Goal: Transaction & Acquisition: Purchase product/service

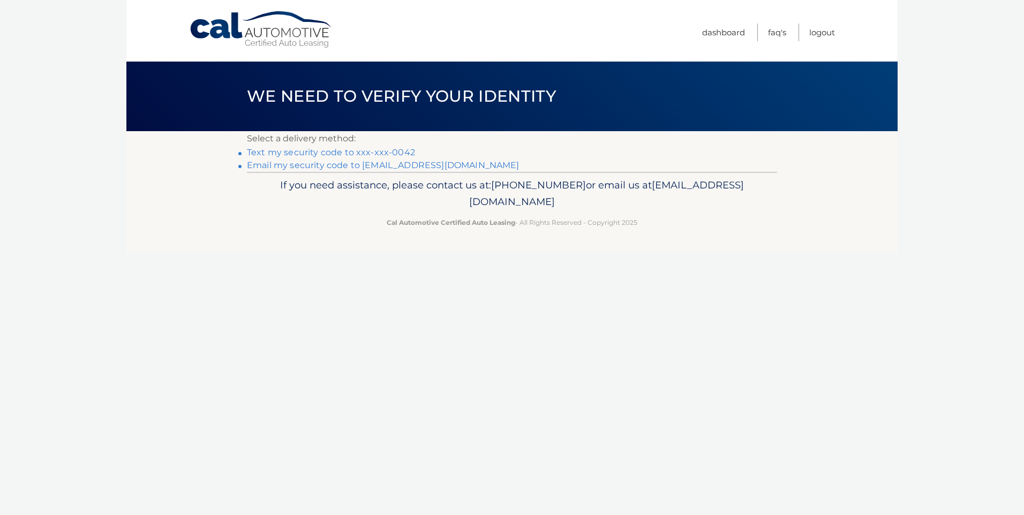
click at [388, 151] on link "Text my security code to xxx-xxx-0042" at bounding box center [331, 152] width 168 height 10
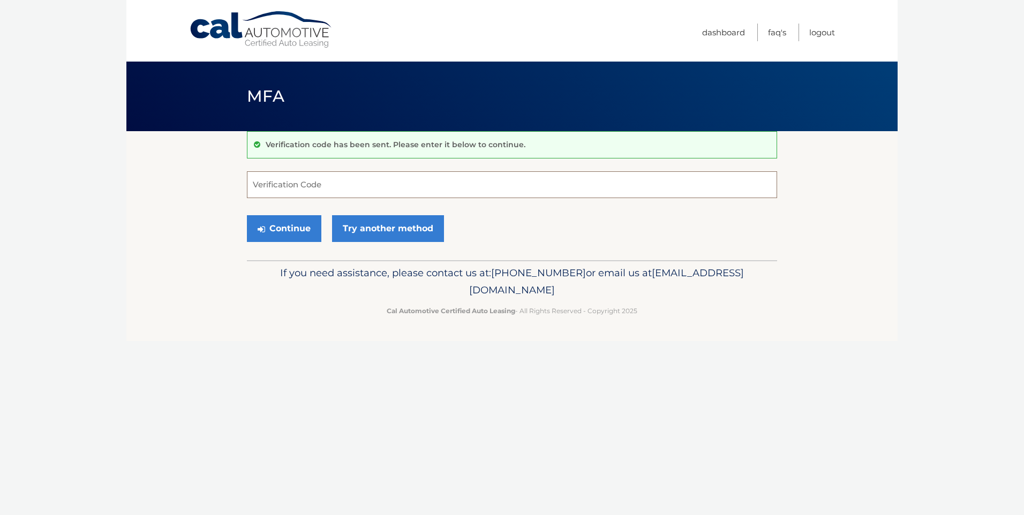
click at [328, 183] on input "Verification Code" at bounding box center [512, 184] width 530 height 27
type input "844632"
click at [293, 228] on button "Continue" at bounding box center [284, 228] width 74 height 27
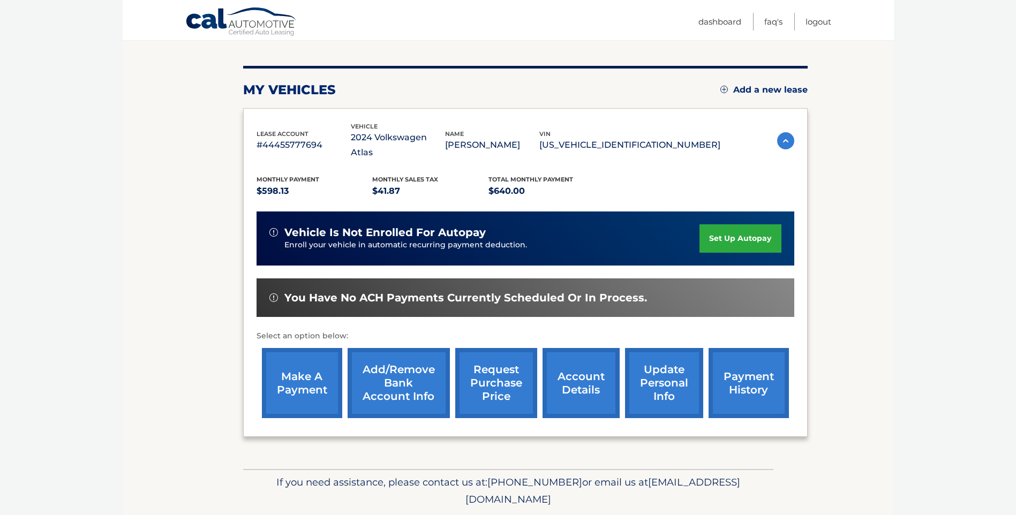
scroll to position [114, 0]
click at [301, 357] on link "make a payment" at bounding box center [302, 383] width 80 height 70
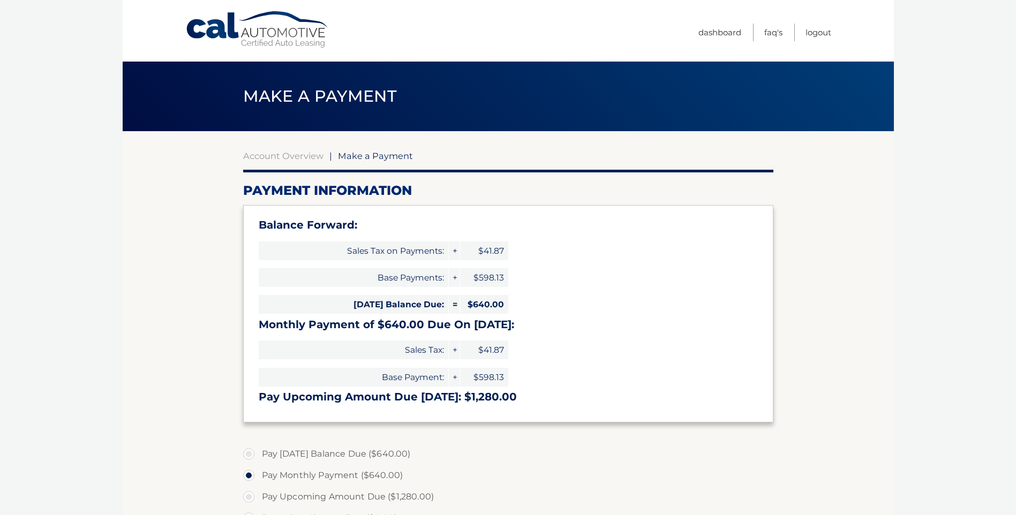
select select "OTRkMGUzNGItNDUzOS00ODBiLThhMmItMGJlODYyZjc0YmVl"
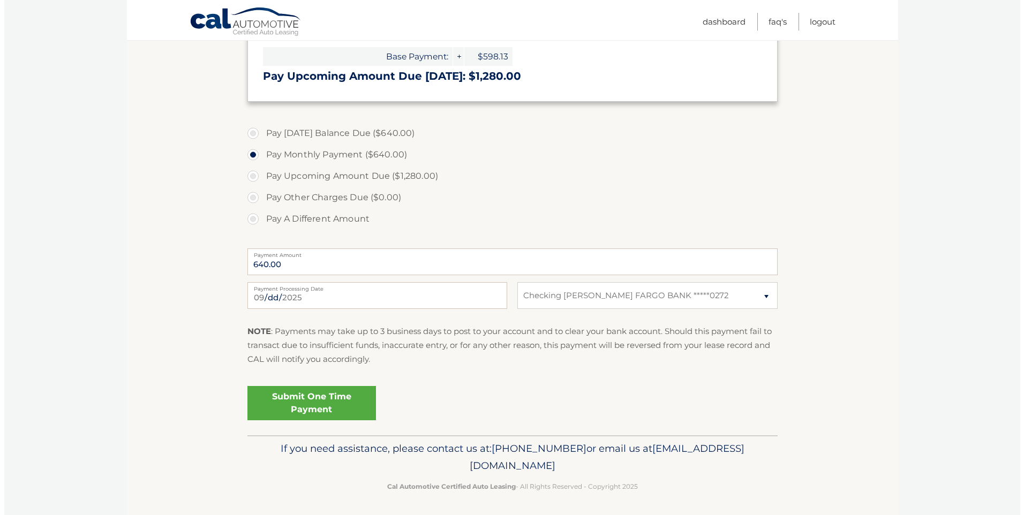
scroll to position [321, 0]
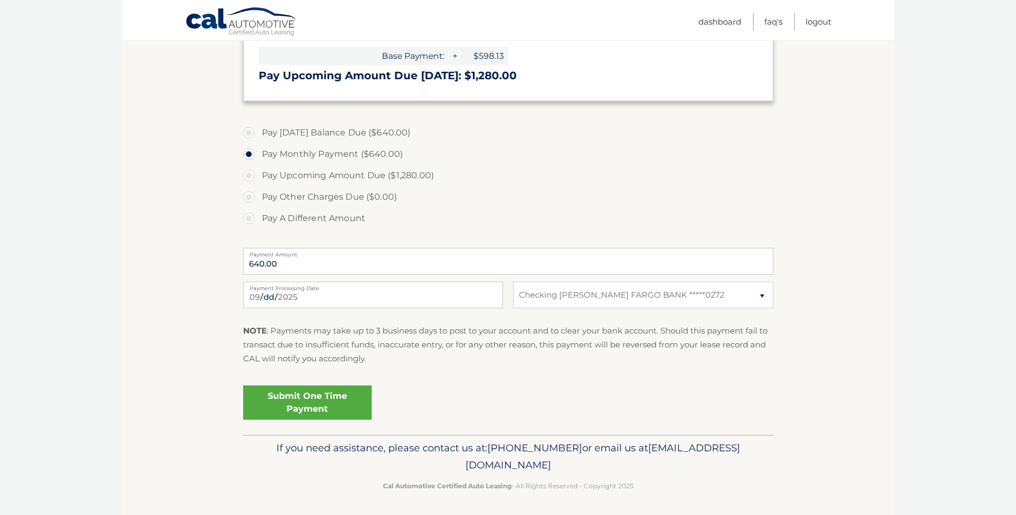
click at [322, 399] on link "Submit One Time Payment" at bounding box center [307, 403] width 129 height 34
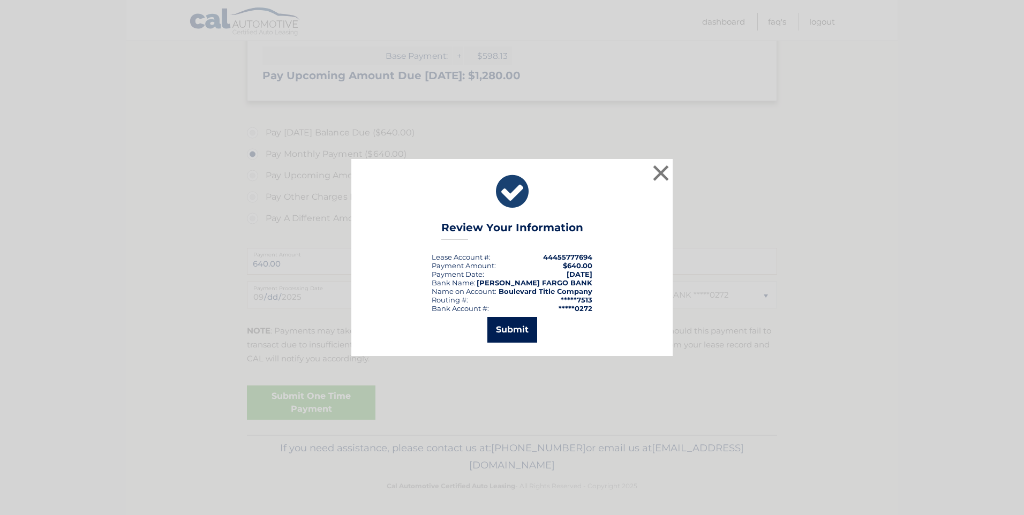
click at [505, 327] on button "Submit" at bounding box center [512, 330] width 50 height 26
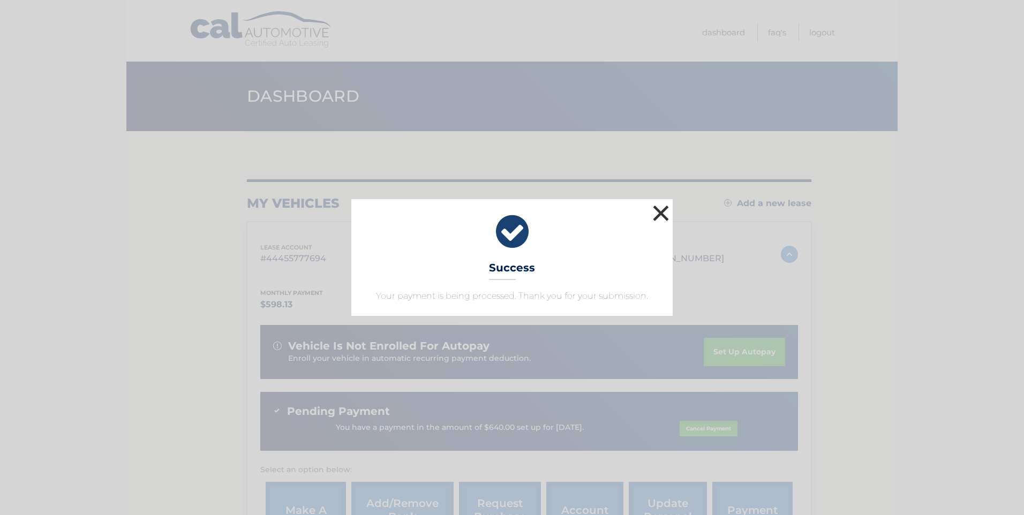
click at [660, 214] on button "×" at bounding box center [660, 212] width 21 height 21
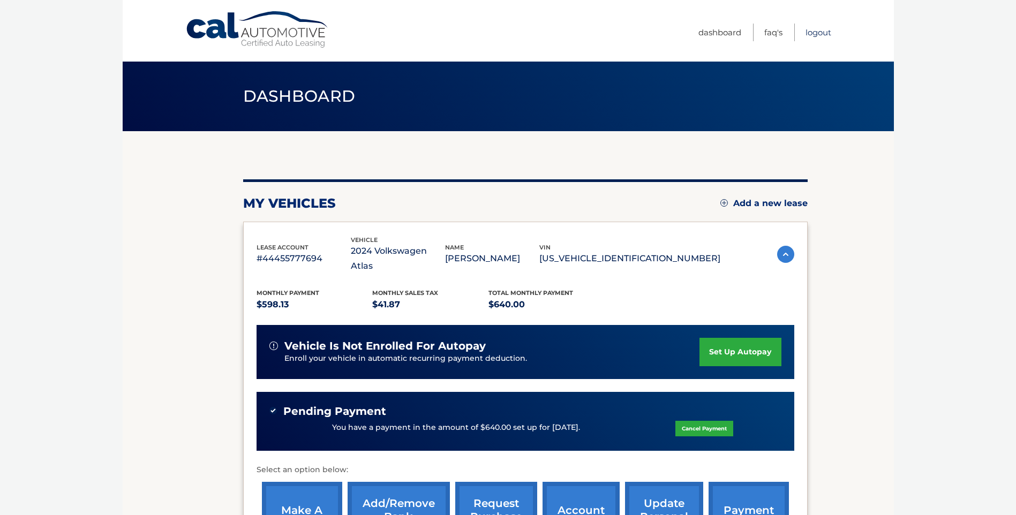
click at [816, 32] on link "Logout" at bounding box center [818, 33] width 26 height 18
